Goal: Find specific page/section: Find specific page/section

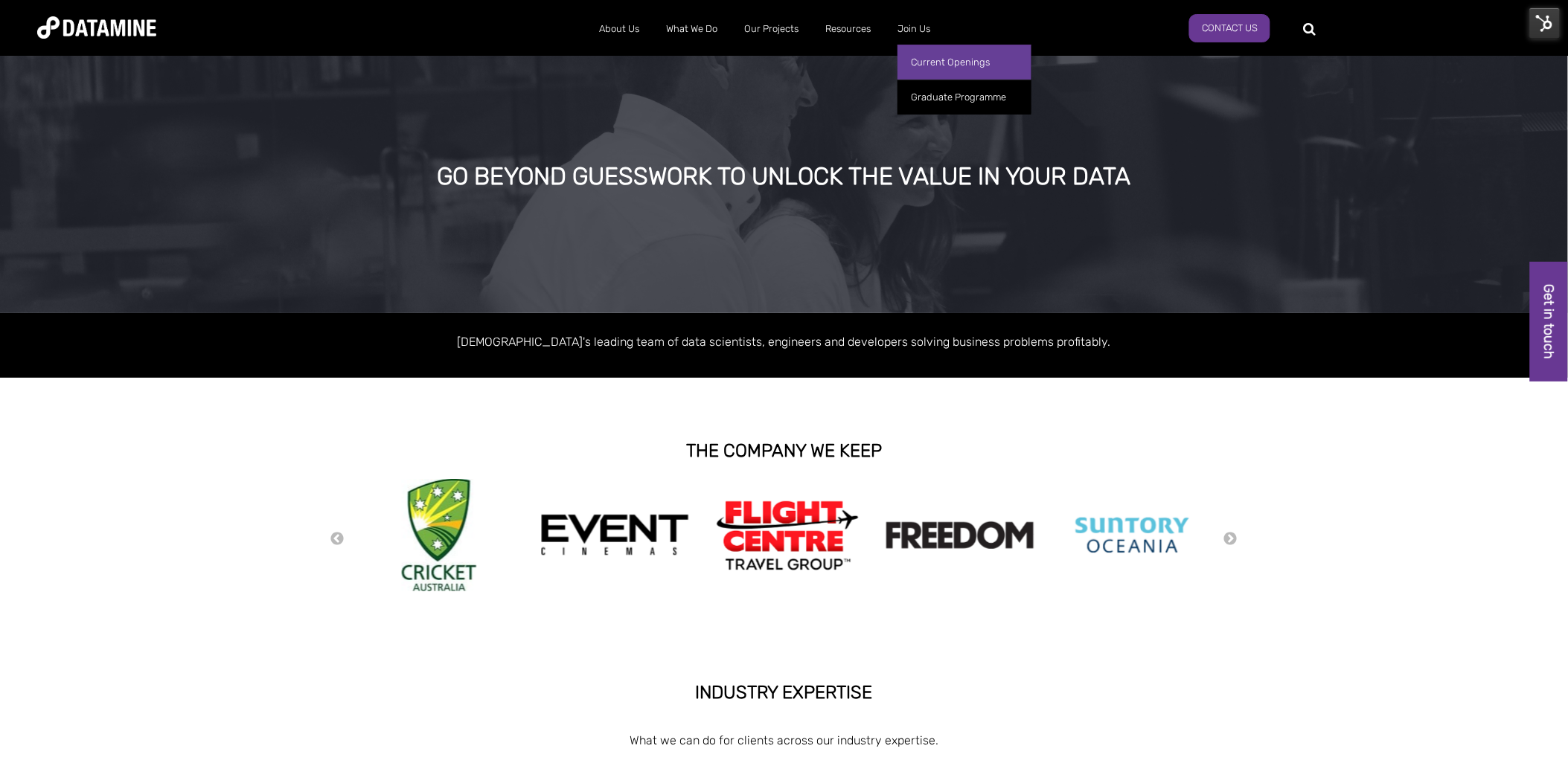
click at [937, 64] on link "Current Openings" at bounding box center [965, 63] width 134 height 35
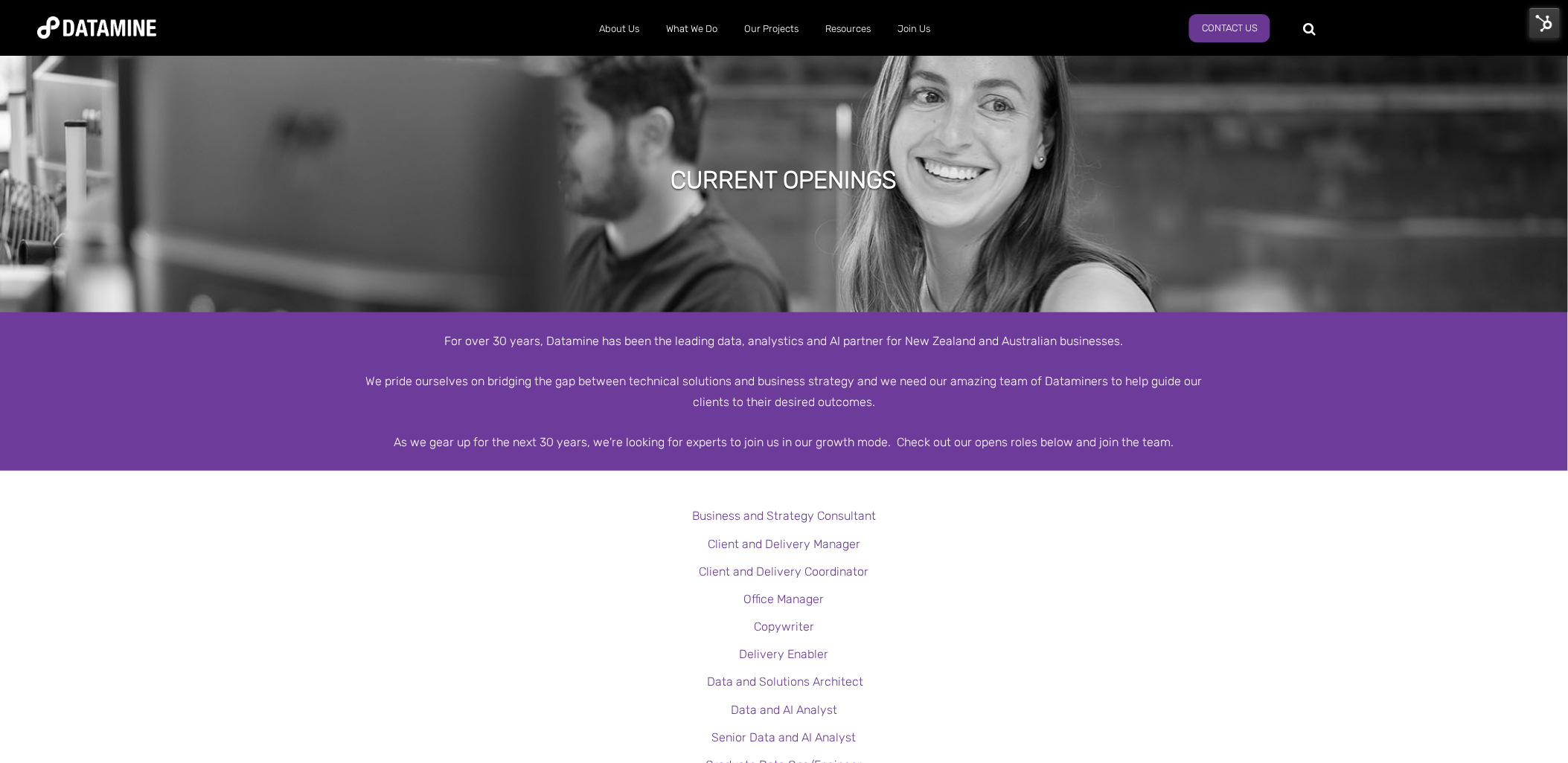
click at [1541, 13] on img at bounding box center [1544, 22] width 31 height 31
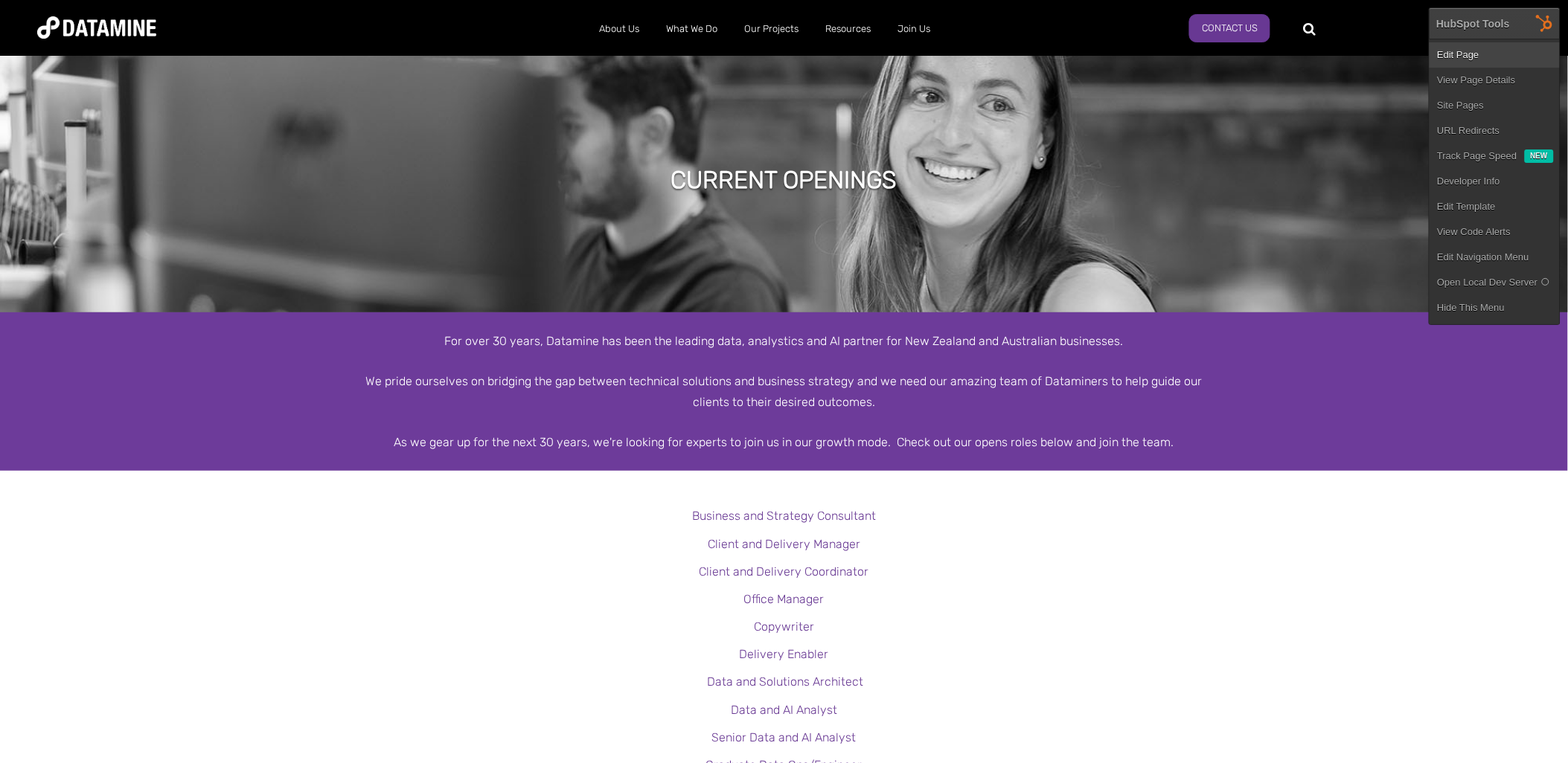
click at [1474, 55] on link "Edit Page" at bounding box center [1494, 55] width 130 height 26
